Goal: Navigation & Orientation: Find specific page/section

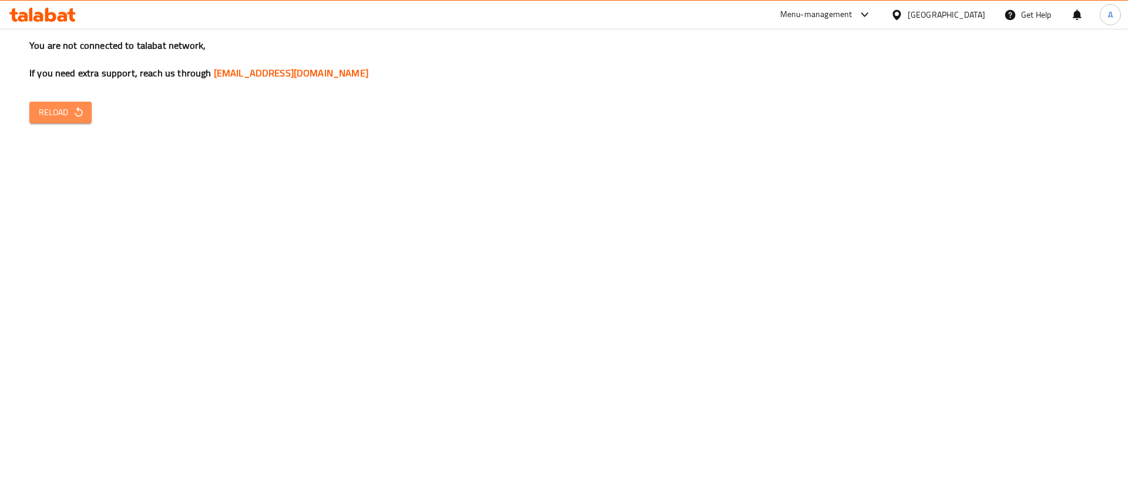
click at [49, 110] on span "Reload" at bounding box center [60, 112] width 43 height 15
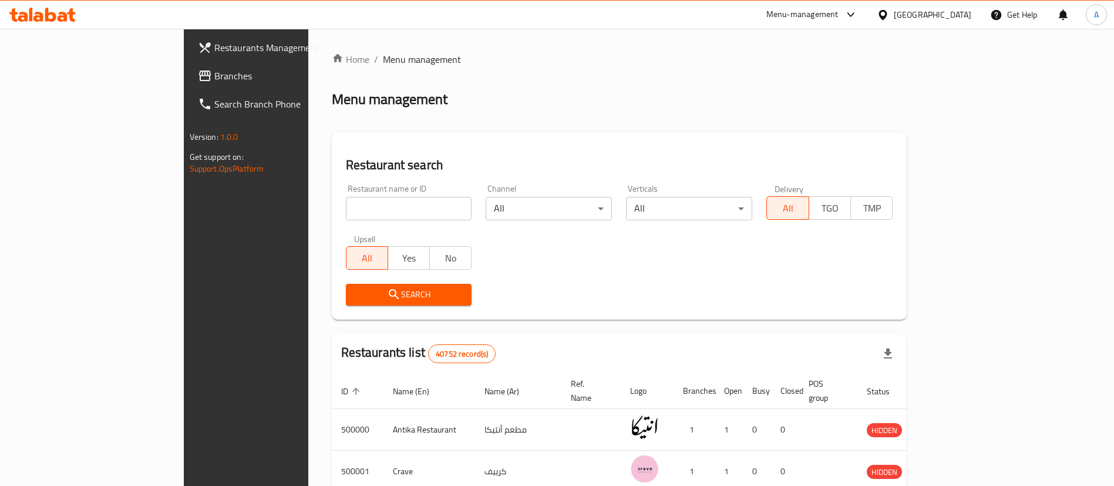
click at [214, 76] on span "Branches" at bounding box center [287, 76] width 146 height 14
click at [203, 78] on span "Branches" at bounding box center [281, 76] width 157 height 14
click at [203, 77] on span "Branches" at bounding box center [281, 76] width 157 height 14
click at [203, 45] on span "Restaurants Management" at bounding box center [281, 48] width 157 height 14
click at [214, 71] on span "Branches" at bounding box center [287, 76] width 146 height 14
